Goal: Answer question/provide support

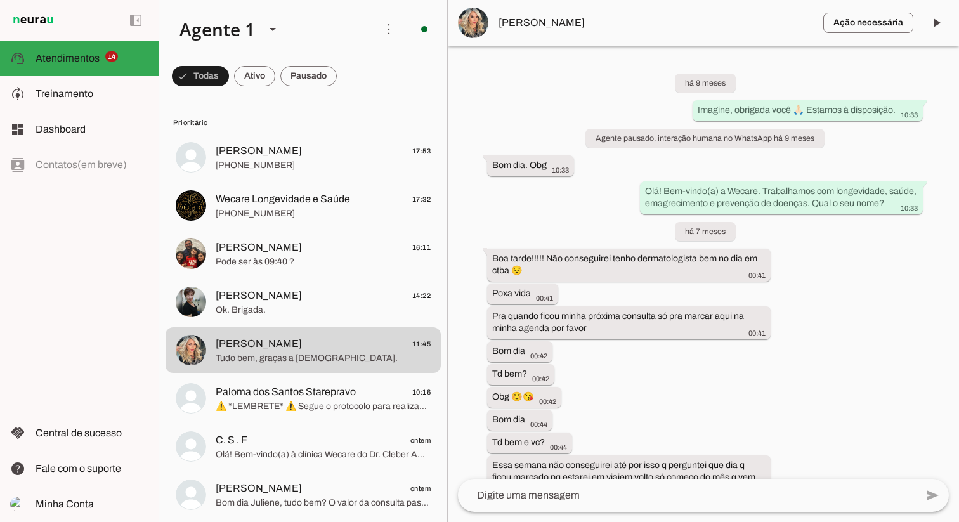
scroll to position [8078, 0]
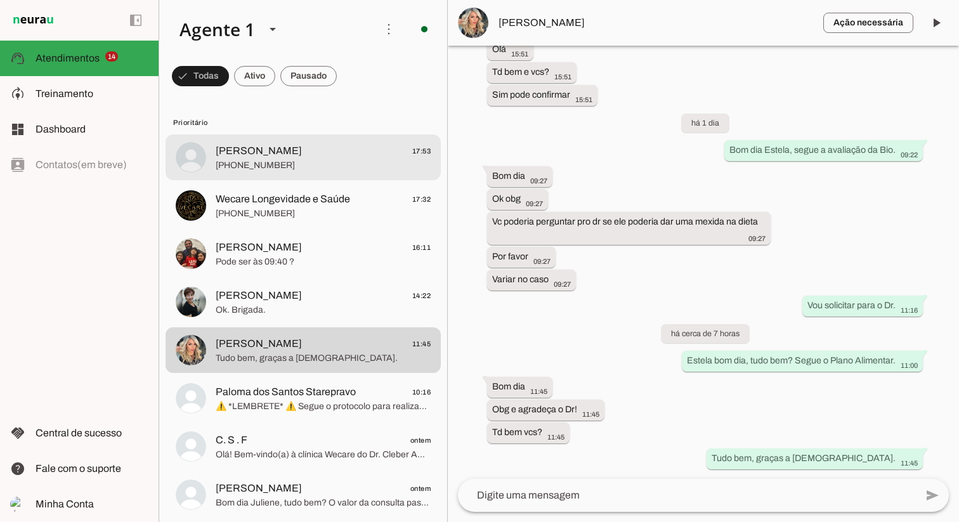
click at [395, 149] on span "[PERSON_NAME] 17:53" at bounding box center [323, 151] width 215 height 16
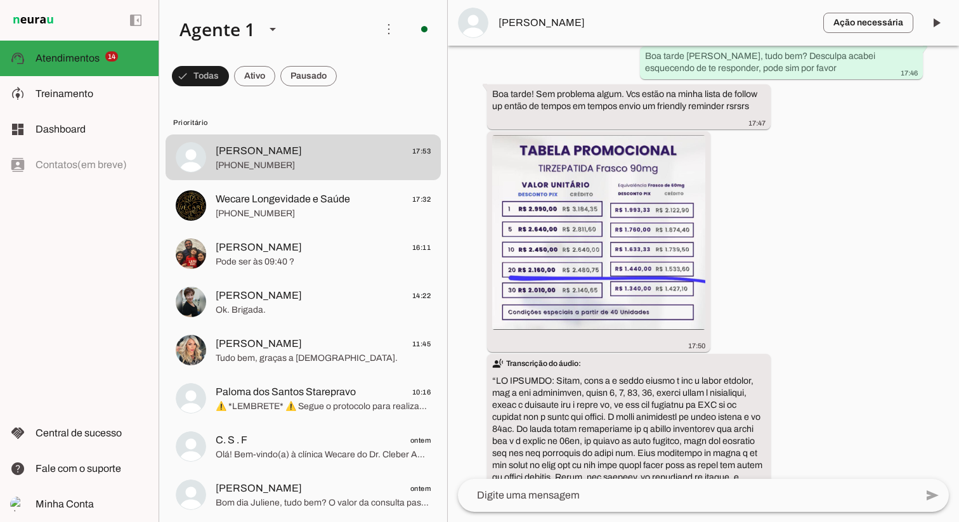
scroll to position [1962, 0]
